Goal: Navigation & Orientation: Find specific page/section

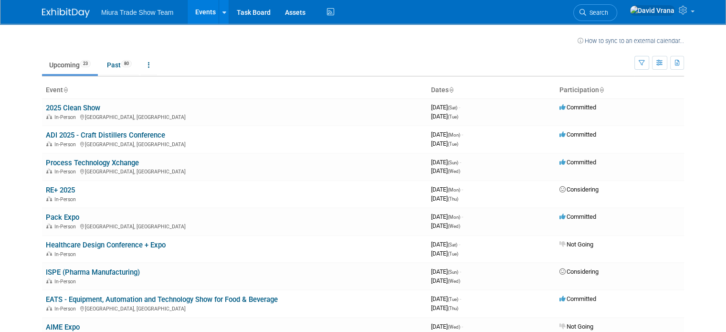
click at [445, 89] on th "Dates" at bounding box center [491, 90] width 128 height 16
click at [453, 89] on icon at bounding box center [450, 90] width 5 height 6
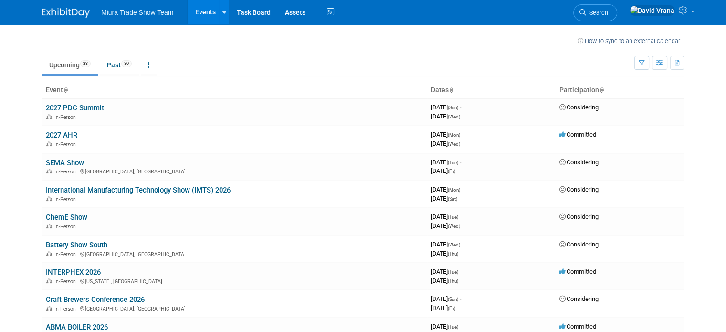
click at [453, 89] on icon at bounding box center [450, 90] width 5 height 6
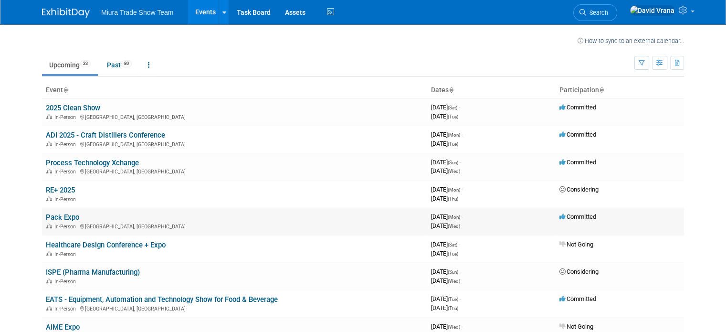
click at [58, 215] on link "Pack Expo" at bounding box center [62, 217] width 33 height 9
click at [105, 162] on link "Process Technology Xchange" at bounding box center [92, 162] width 93 height 9
click at [67, 132] on link "ADI 2025 - Craft Distillers Conference" at bounding box center [105, 135] width 119 height 9
click at [101, 295] on link "EATS - Equipment, Automation and Technology Show for Food & Beverage" at bounding box center [162, 299] width 232 height 9
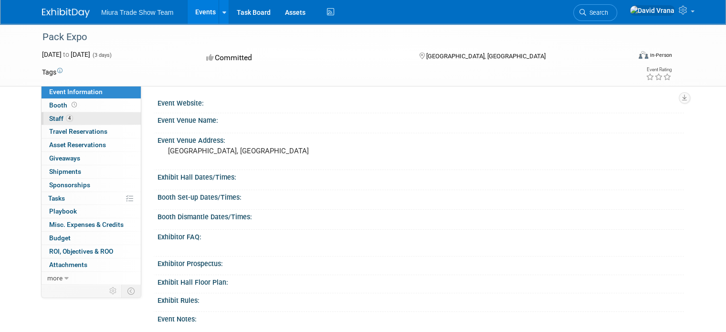
click at [49, 116] on span "Staff 4" at bounding box center [61, 118] width 24 height 8
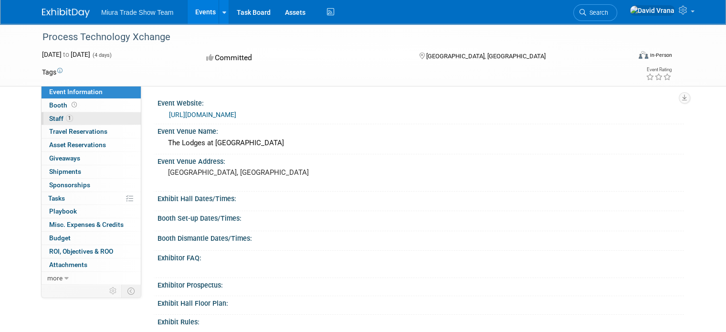
click at [50, 115] on span "Staff 1" at bounding box center [61, 118] width 24 height 8
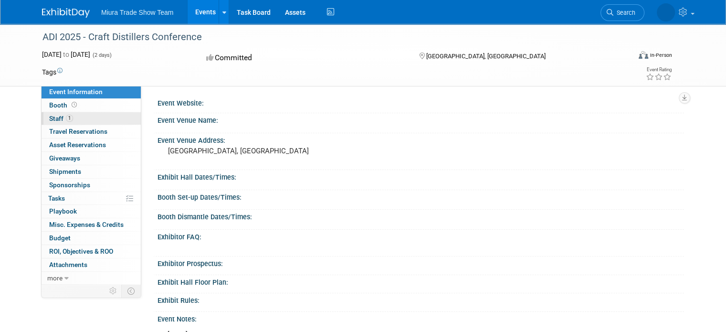
click at [50, 118] on span "Staff 1" at bounding box center [61, 118] width 24 height 8
